Goal: Transaction & Acquisition: Purchase product/service

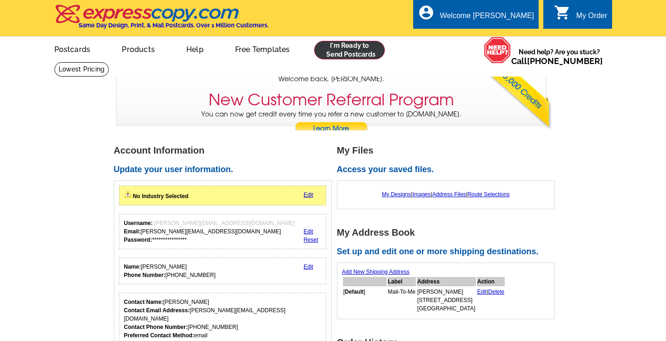
click at [340, 53] on link at bounding box center [349, 50] width 71 height 19
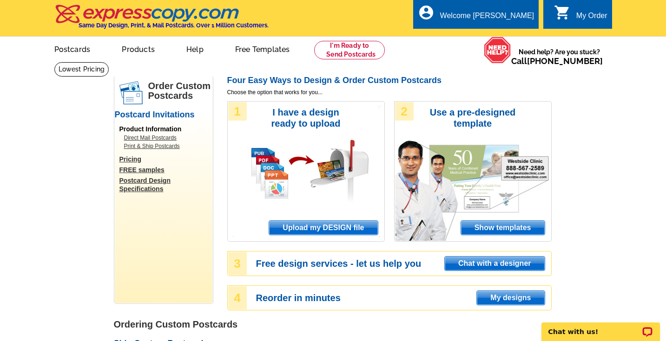
click at [350, 222] on span "Upload my DESIGN file" at bounding box center [323, 228] width 108 height 14
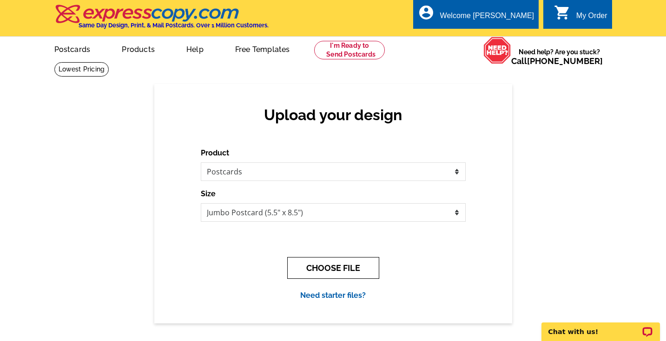
click at [346, 257] on button "CHOOSE FILE" at bounding box center [333, 268] width 92 height 22
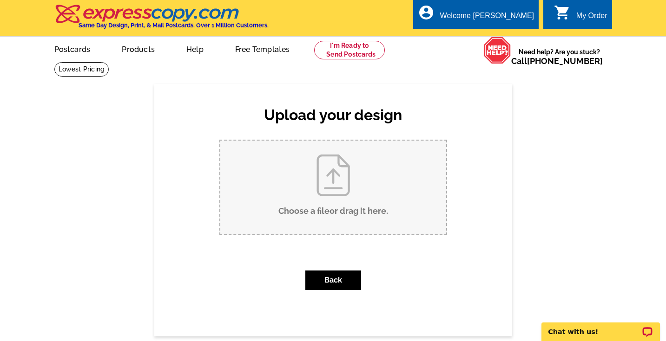
click at [342, 214] on input "Choose a file or drag it here ." at bounding box center [333, 188] width 226 height 94
click at [370, 159] on input "Choose a file or drag it here ." at bounding box center [333, 188] width 226 height 94
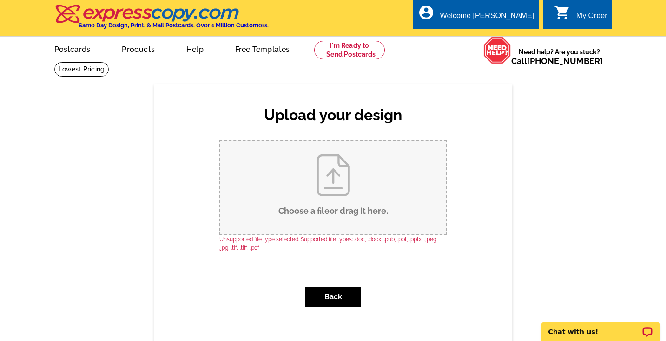
click at [378, 210] on input "Choose a file or drag it here ." at bounding box center [333, 188] width 226 height 94
click at [393, 170] on input "Choose a file or drag it here ." at bounding box center [333, 188] width 226 height 94
click at [333, 199] on input "Choose a file or drag it here ." at bounding box center [333, 188] width 226 height 94
click at [362, 186] on input "Choose a file or drag it here ." at bounding box center [333, 188] width 226 height 94
type input "C:\fakepath\1-3.jpg"
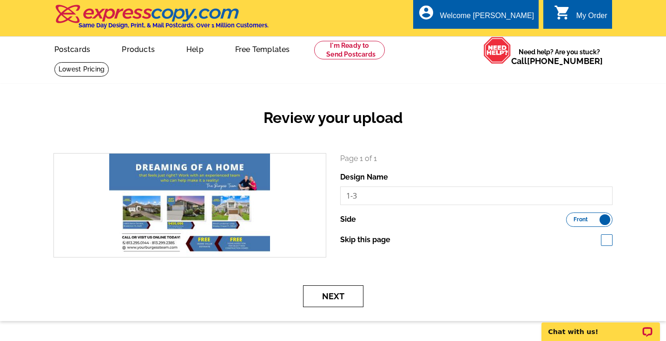
click at [347, 288] on button "Next" at bounding box center [333, 297] width 60 height 22
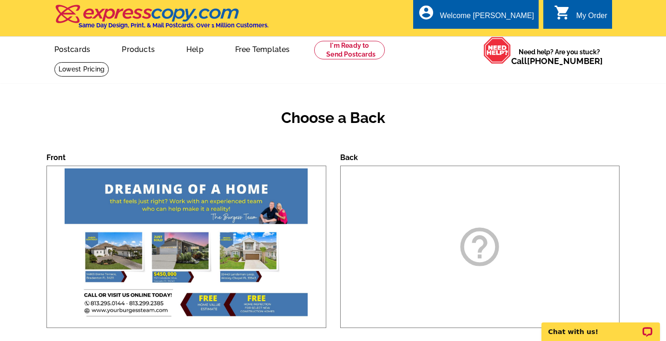
click at [385, 255] on div "help_outline" at bounding box center [480, 247] width 280 height 163
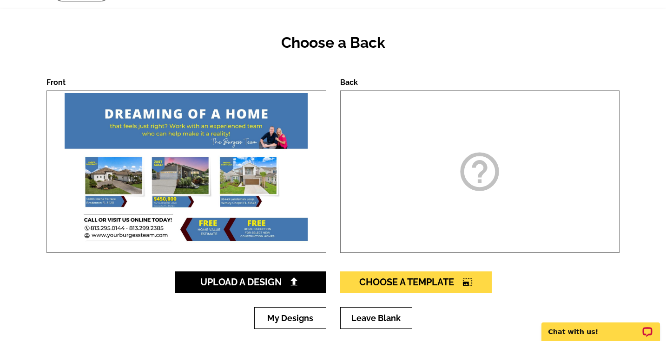
scroll to position [78, 0]
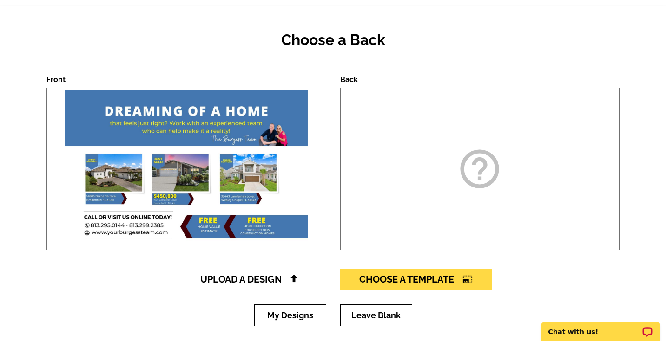
click at [320, 279] on link "Upload A Design" at bounding box center [250, 280] width 151 height 22
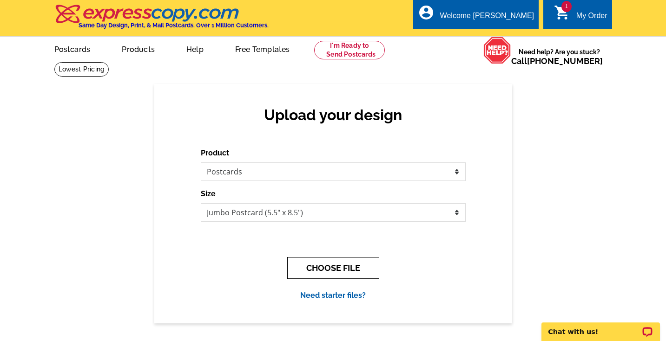
click at [327, 262] on button "CHOOSE FILE" at bounding box center [333, 268] width 92 height 22
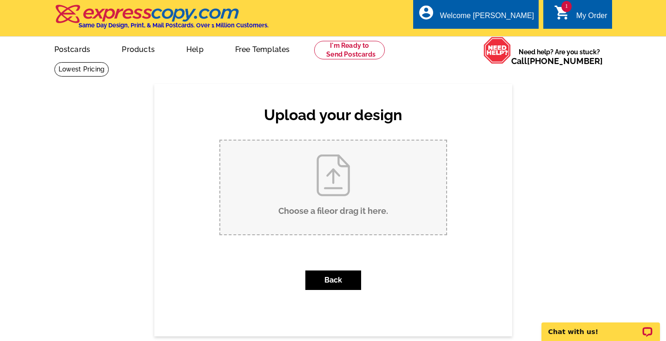
click at [327, 228] on input "Choose a file or drag it here ." at bounding box center [333, 188] width 226 height 94
type input "C:\fakepath\2-3.jpg"
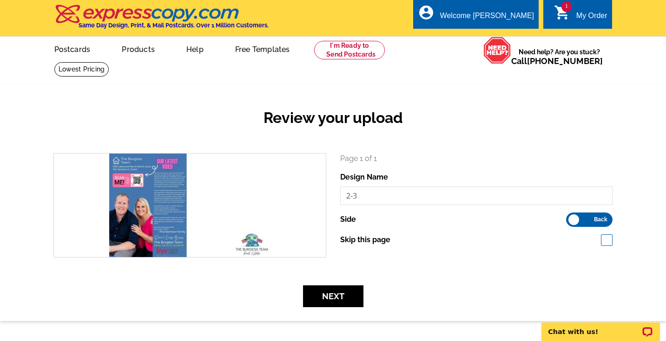
click at [351, 284] on form "search Page 1 of 1 Design Name 2-3 Side Front Back Next" at bounding box center [332, 230] width 573 height 154
click at [352, 288] on button "Next" at bounding box center [333, 297] width 60 height 22
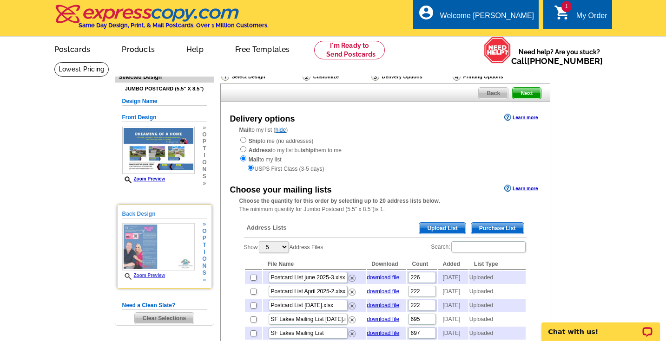
click at [151, 273] on link "Zoom Preview" at bounding box center [143, 275] width 43 height 5
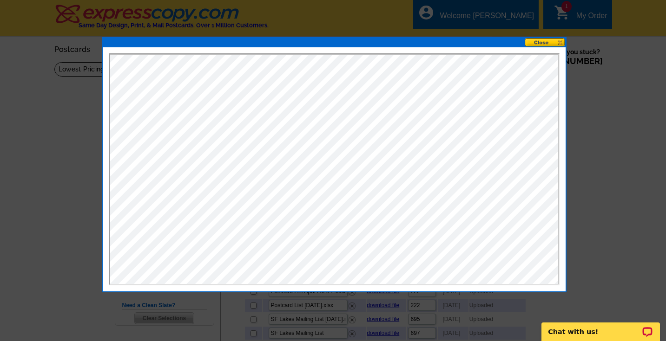
click at [558, 44] on button at bounding box center [544, 42] width 41 height 9
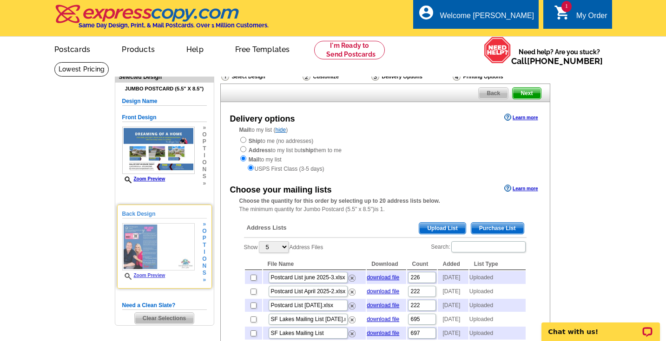
click at [209, 263] on div "Back Design Zoom Preview » o p t i o n s » Change Your Design Edit Design Copy …" at bounding box center [164, 247] width 95 height 84
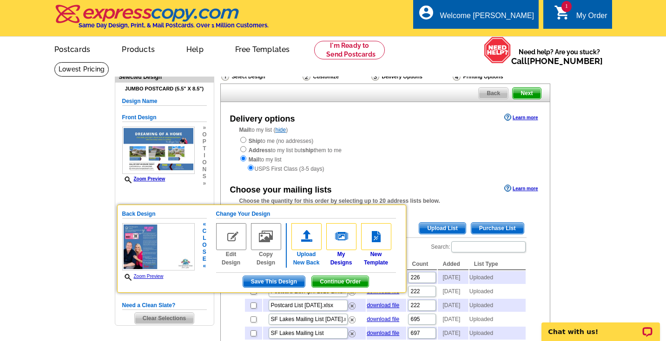
click at [299, 244] on img at bounding box center [306, 236] width 30 height 27
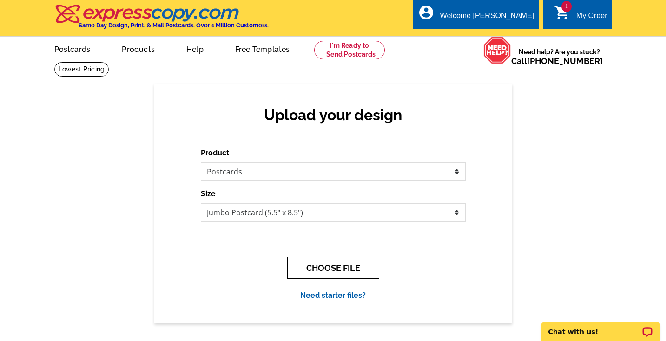
click at [343, 265] on button "CHOOSE FILE" at bounding box center [333, 268] width 92 height 22
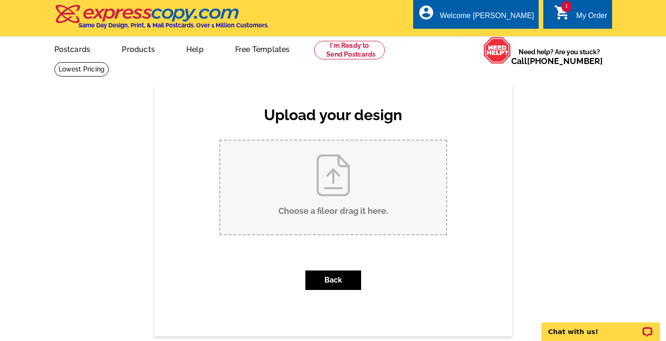
click at [333, 204] on input "Choose a file or drag it here ." at bounding box center [333, 188] width 226 height 94
type input "C:\fakepath\Quarterly Postcard Aug'25.jpg"
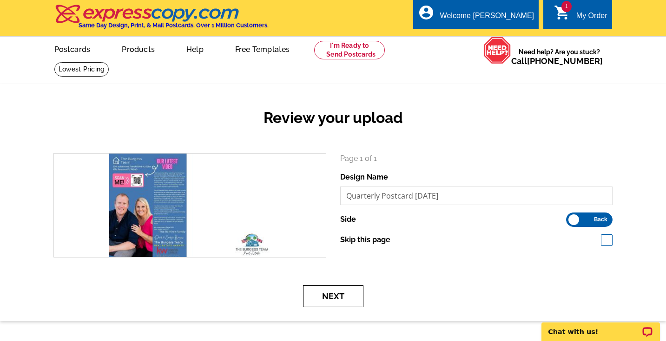
click at [353, 296] on button "Next" at bounding box center [333, 297] width 60 height 22
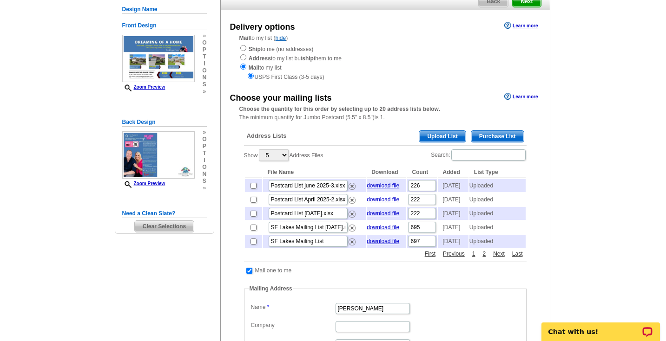
scroll to position [94, 0]
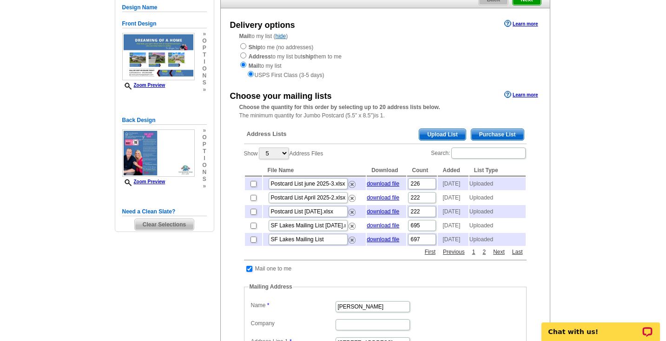
click at [442, 134] on span "Upload List" at bounding box center [442, 134] width 46 height 11
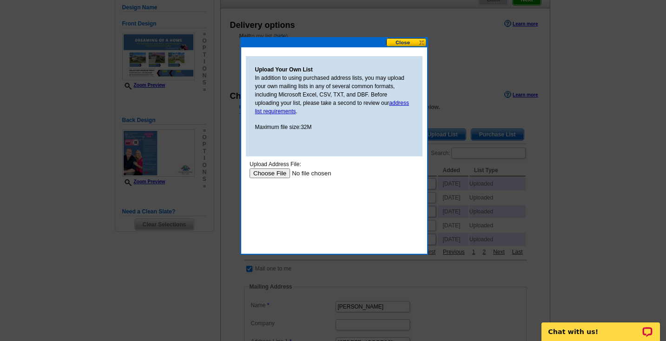
scroll to position [0, 0]
click at [278, 177] on body "Upload Address File: Upload" at bounding box center [333, 202] width 169 height 84
click at [278, 174] on input "file" at bounding box center [307, 174] width 117 height 10
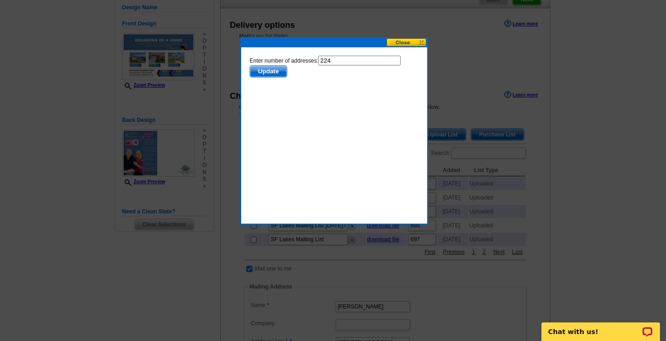
click at [265, 71] on span "Update" at bounding box center [267, 71] width 37 height 11
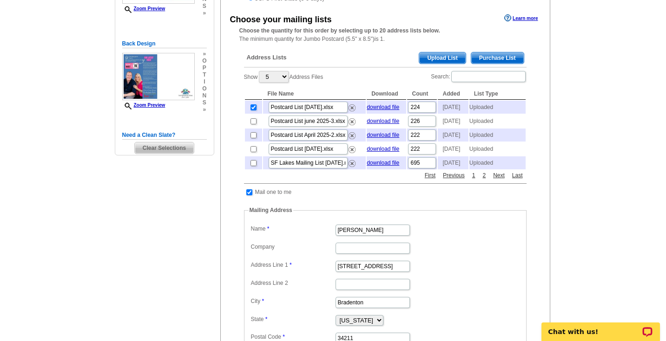
scroll to position [148, 0]
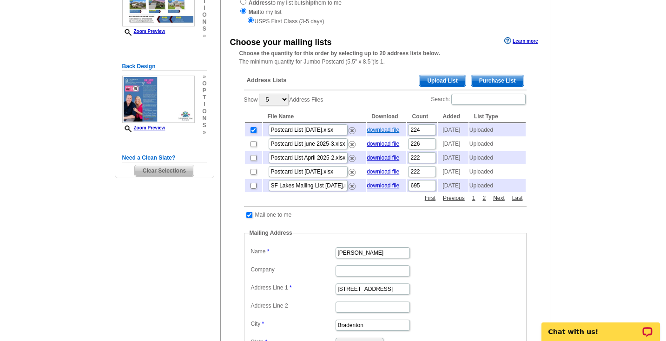
click at [391, 128] on link "download file" at bounding box center [382, 130] width 33 height 7
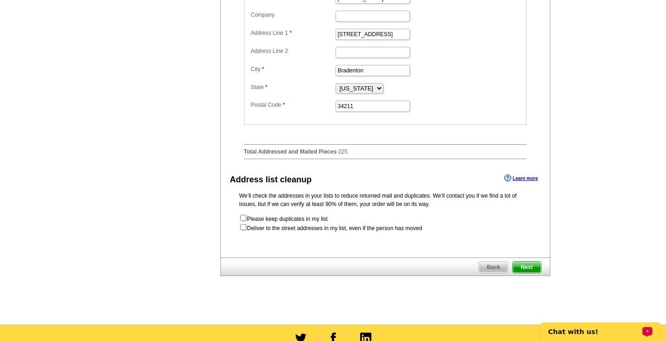
scroll to position [416, 0]
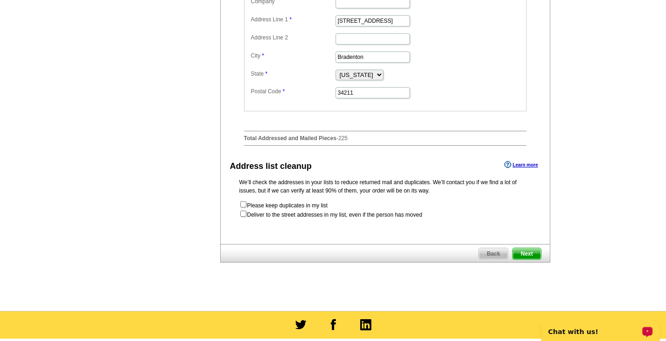
click at [528, 260] on span "Next" at bounding box center [526, 253] width 28 height 11
click at [524, 260] on span "Next" at bounding box center [526, 253] width 28 height 11
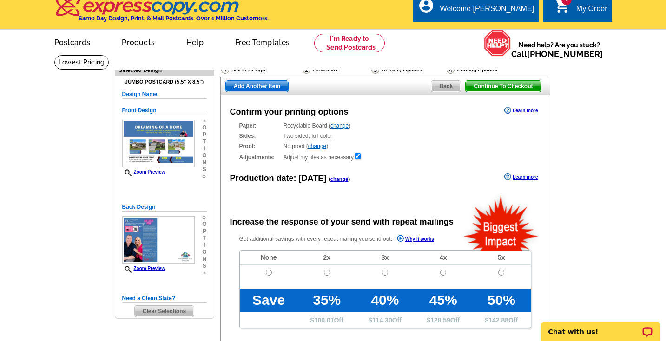
scroll to position [9, 0]
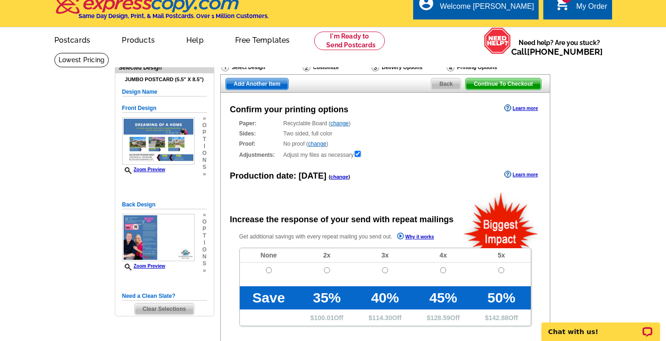
radio input "false"
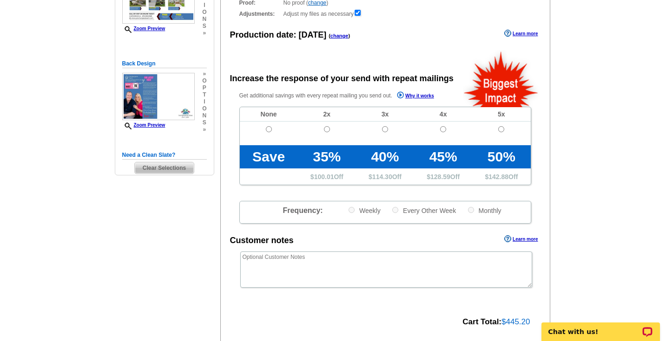
scroll to position [154, 0]
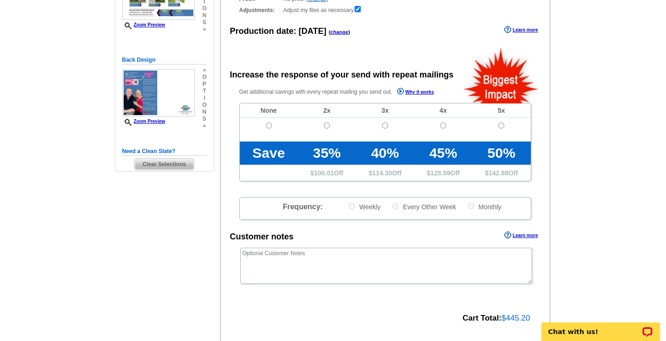
click at [271, 124] on input "radio" at bounding box center [269, 126] width 6 height 6
radio input "true"
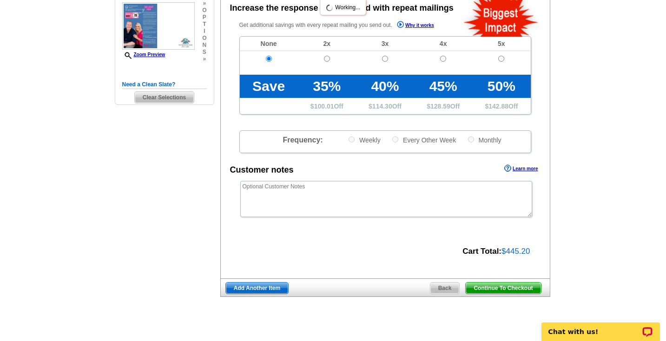
scroll to position [232, 0]
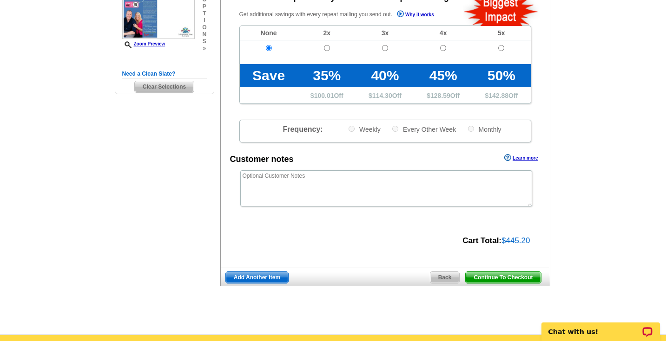
click at [478, 272] on span "Continue To Checkout" at bounding box center [502, 277] width 75 height 11
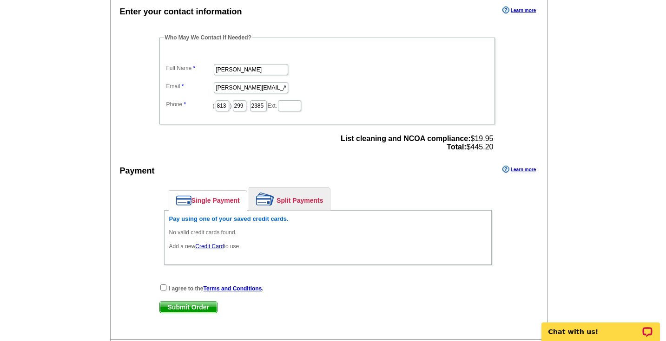
scroll to position [281, 0]
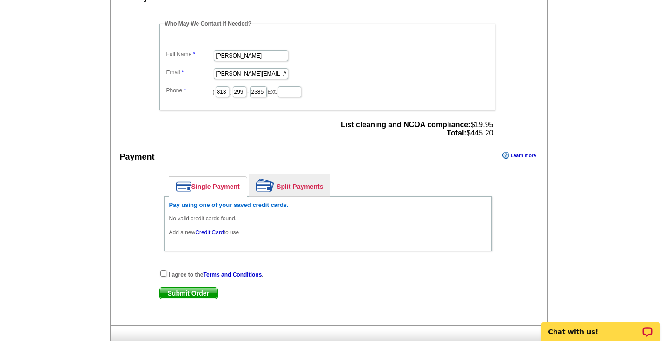
click at [214, 228] on p "Add a new Credit Card to use" at bounding box center [327, 232] width 317 height 8
click at [214, 231] on link "Credit Card" at bounding box center [209, 232] width 28 height 7
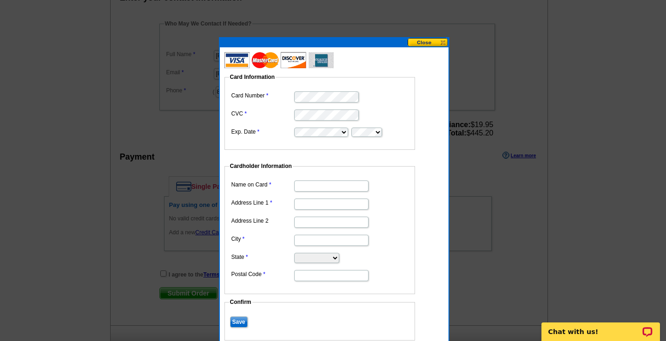
type input "[PERSON_NAME]"
type input "[STREET_ADDRESS]"
type input "Bradenton"
select select "FL"
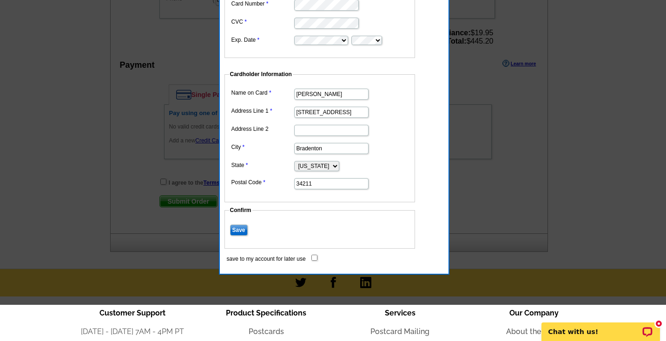
scroll to position [401, 0]
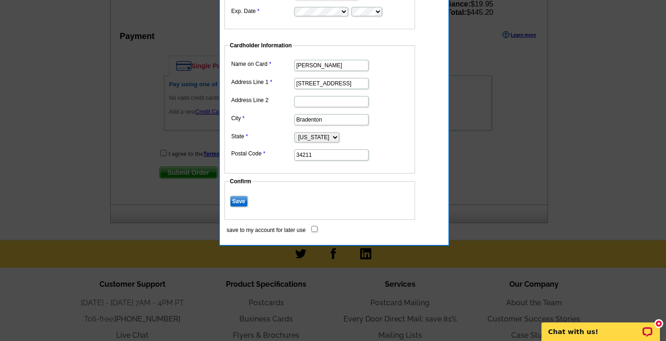
type input "34211"
click at [238, 196] on input "Save" at bounding box center [239, 201] width 18 height 11
click at [244, 202] on input "Save" at bounding box center [239, 201] width 18 height 11
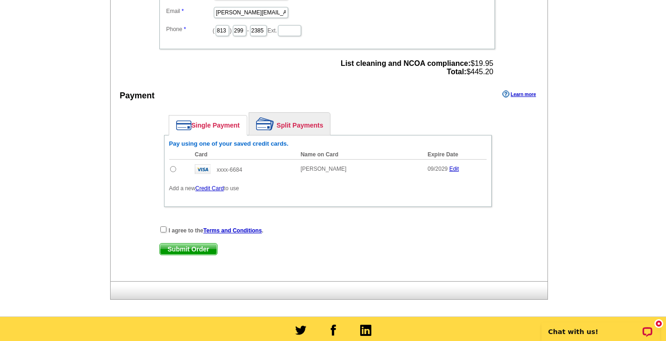
scroll to position [342, 0]
click at [173, 165] on td at bounding box center [179, 169] width 21 height 20
click at [173, 167] on input "radio" at bounding box center [173, 169] width 6 height 6
radio input "true"
click at [160, 232] on div "I agree to the Terms and Conditions ." at bounding box center [327, 230] width 337 height 9
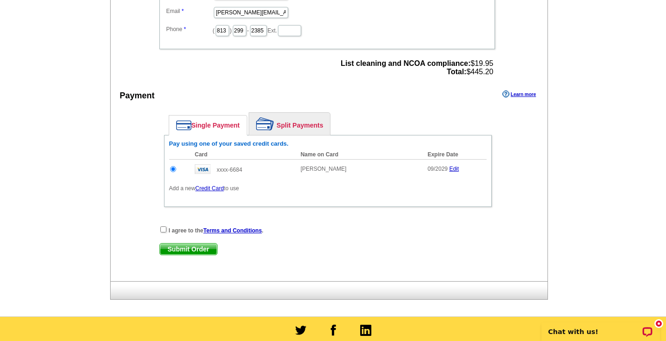
click at [161, 230] on input "checkbox" at bounding box center [163, 230] width 6 height 6
checkbox input "true"
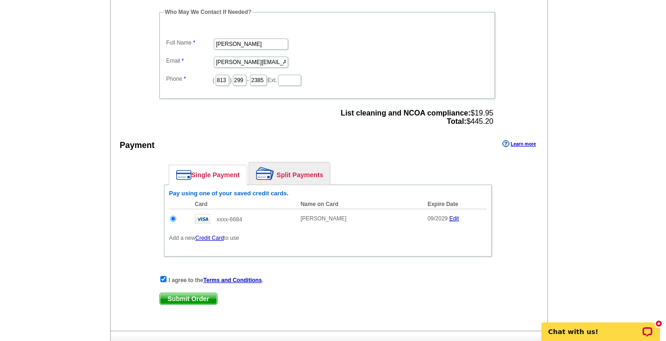
scroll to position [298, 0]
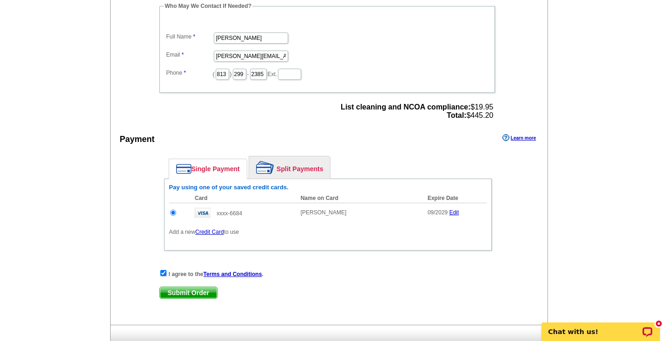
click at [189, 289] on span "Submit Order" at bounding box center [188, 292] width 57 height 11
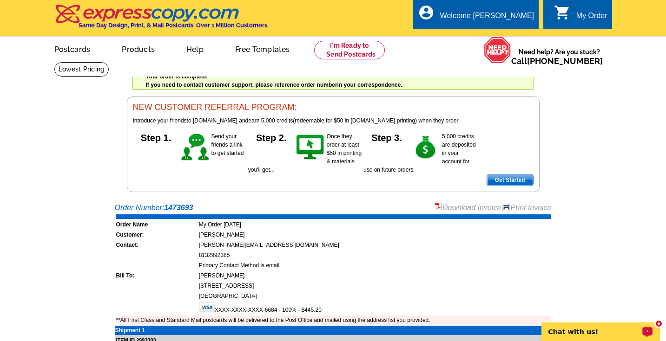
click at [631, 333] on p "Chat with us!" at bounding box center [594, 331] width 92 height 7
